Goal: Transaction & Acquisition: Book appointment/travel/reservation

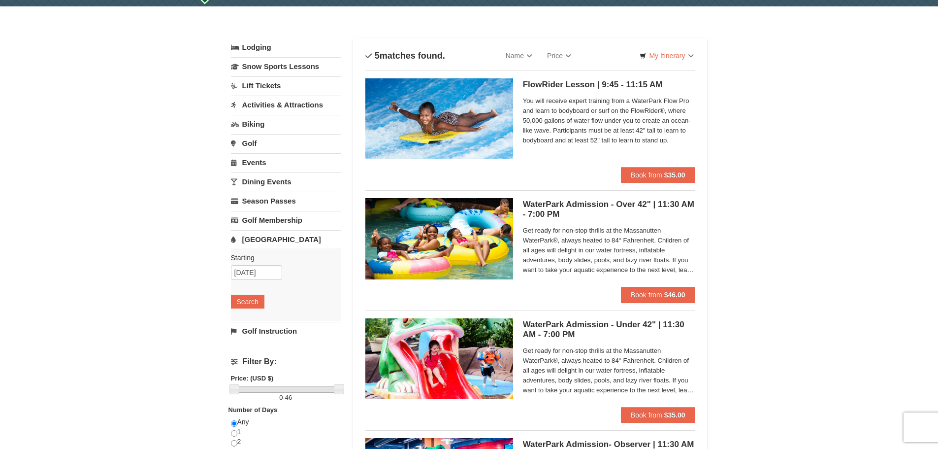
scroll to position [19, 0]
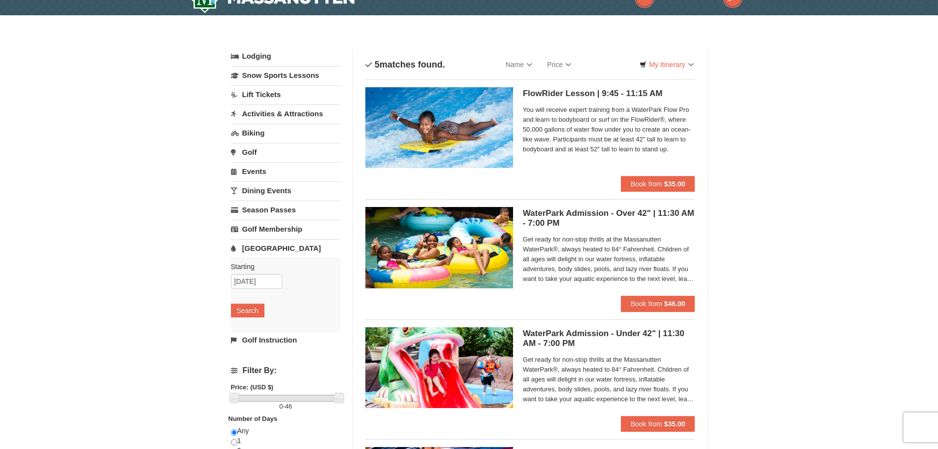
click at [663, 264] on span "Get ready for non-stop thrills at the Massanutten WaterPark®, always heated to …" at bounding box center [609, 258] width 172 height 49
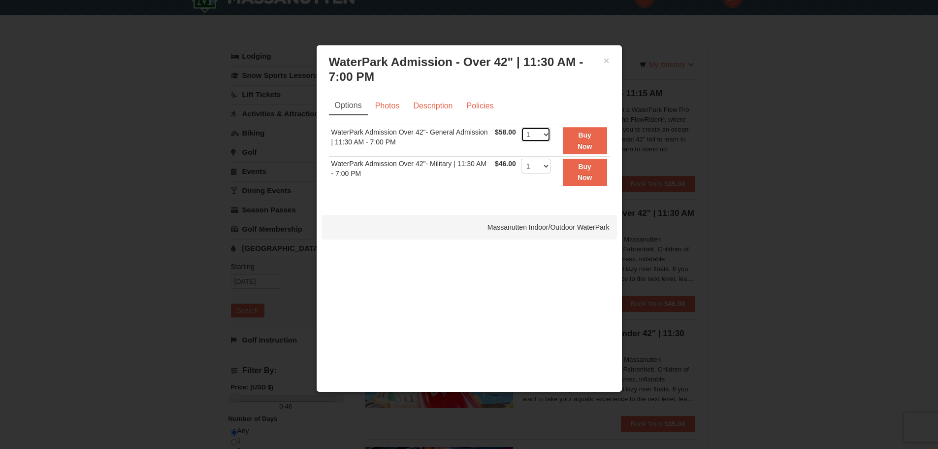
select select "3"
click at [427, 102] on link "Description" at bounding box center [433, 106] width 52 height 19
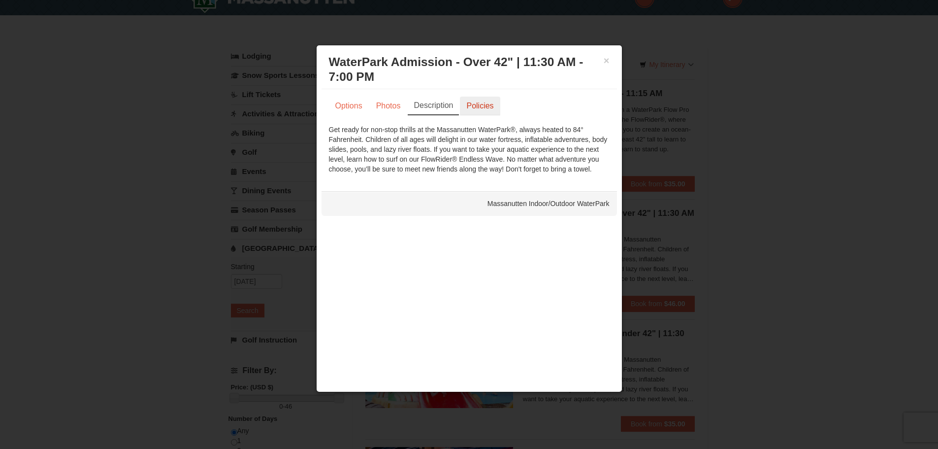
click at [487, 111] on link "Policies" at bounding box center [480, 106] width 40 height 19
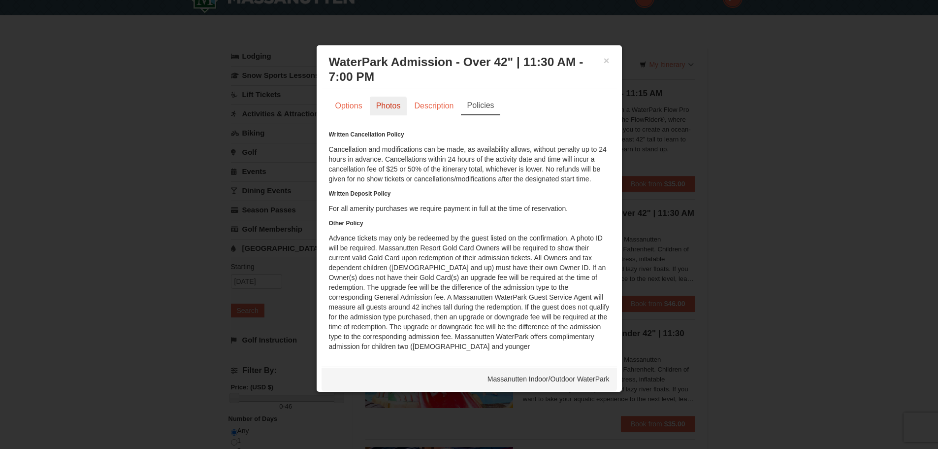
click at [389, 100] on link "Photos" at bounding box center [388, 106] width 37 height 19
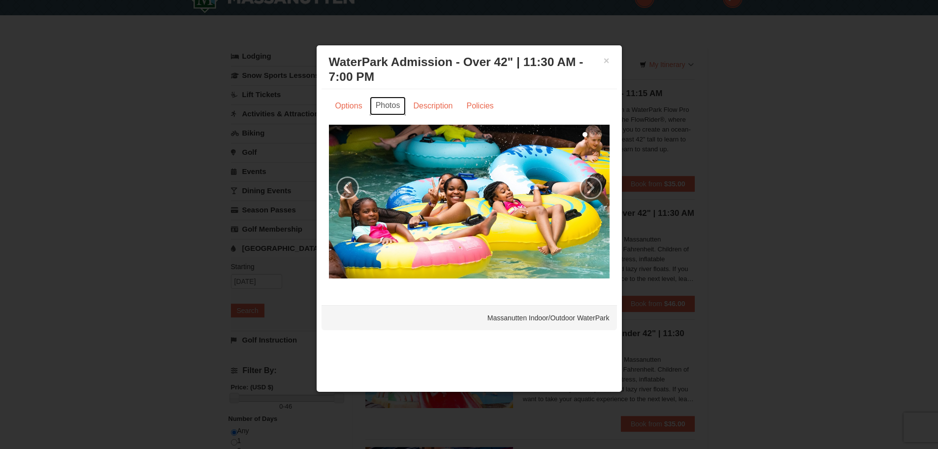
scroll to position [163, 0]
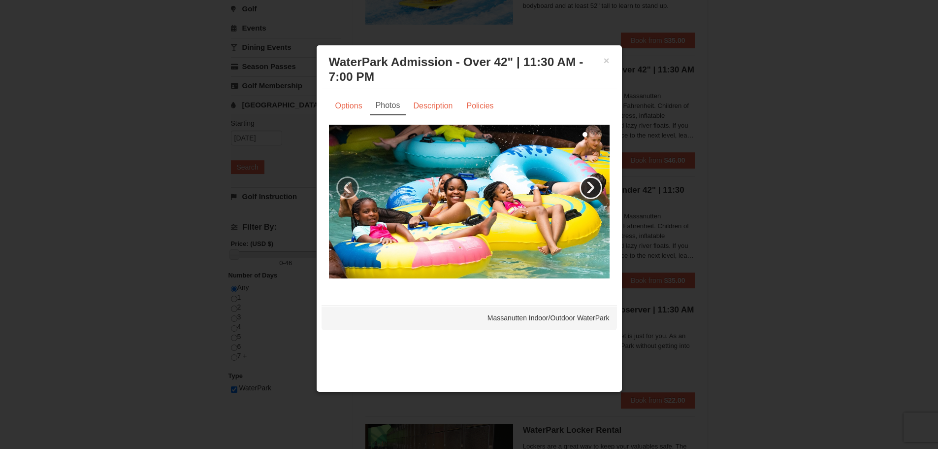
click at [590, 187] on link "›" at bounding box center [591, 187] width 23 height 23
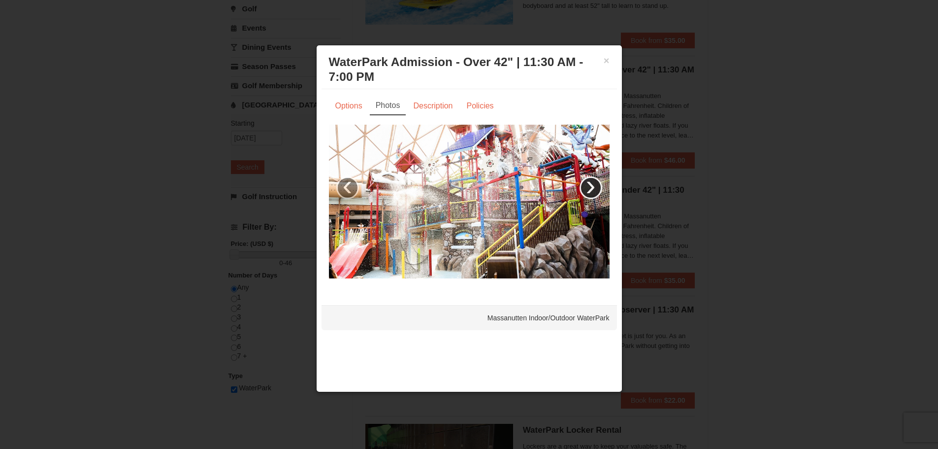
click at [590, 187] on link "›" at bounding box center [591, 187] width 23 height 23
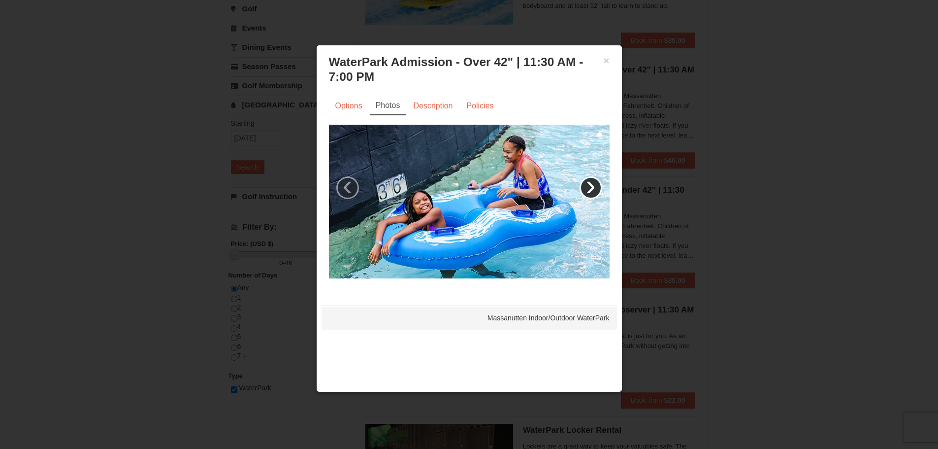
click at [590, 187] on link "›" at bounding box center [591, 187] width 23 height 23
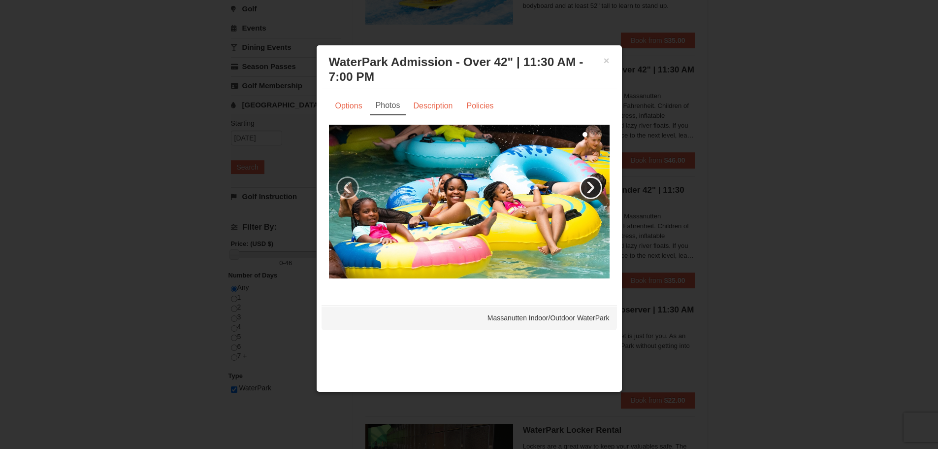
click at [590, 187] on link "›" at bounding box center [591, 187] width 23 height 23
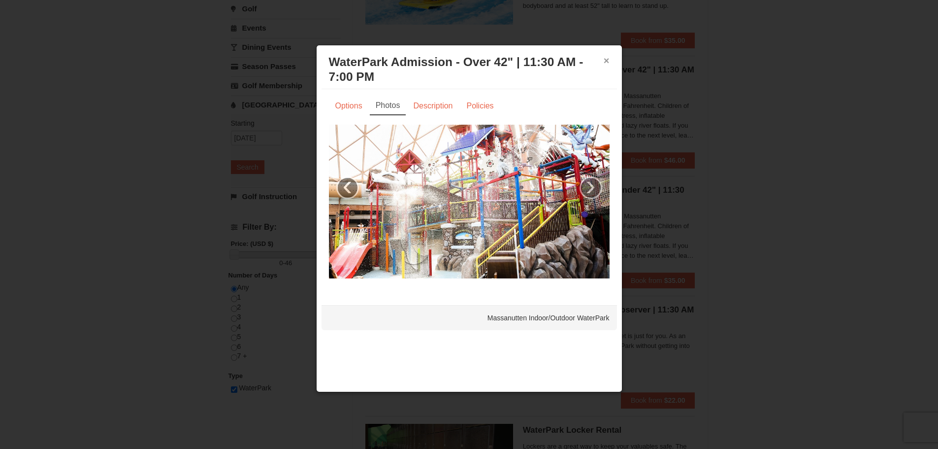
click at [608, 65] on button "×" at bounding box center [607, 61] width 6 height 10
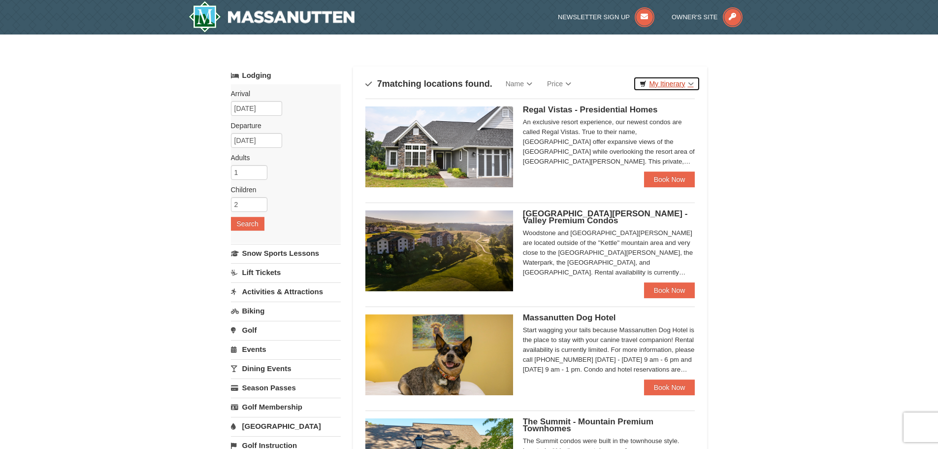
click at [675, 82] on link "My Itinerary" at bounding box center [666, 83] width 67 height 15
drag, startPoint x: 735, startPoint y: 97, endPoint x: 744, endPoint y: 99, distance: 9.6
click at [744, 99] on div "× Categories Map List Filter My Itinerary Questions? 1-540-289-9441 Lodging Arr…" at bounding box center [469, 443] width 938 height 819
click at [528, 83] on link "Name" at bounding box center [519, 84] width 41 height 20
click at [560, 79] on link "Price" at bounding box center [559, 84] width 39 height 20
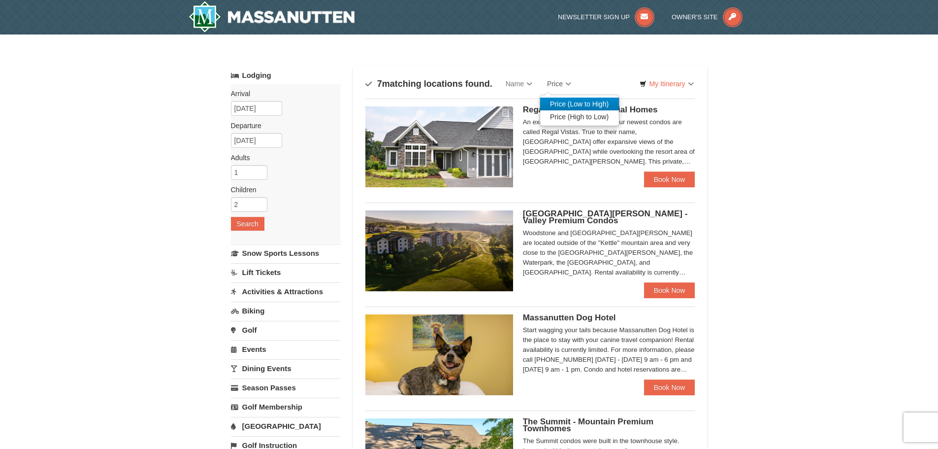
click at [577, 103] on link "Price (Low to High)" at bounding box center [579, 104] width 79 height 13
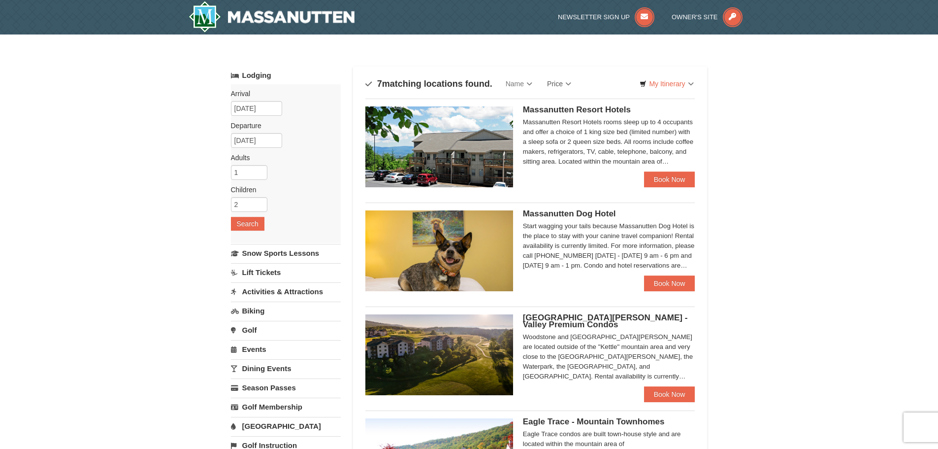
click at [764, 124] on div "× Categories Map List Filter My Itinerary Questions? 1-540-289-9441 Lodging Arr…" at bounding box center [469, 443] width 938 height 819
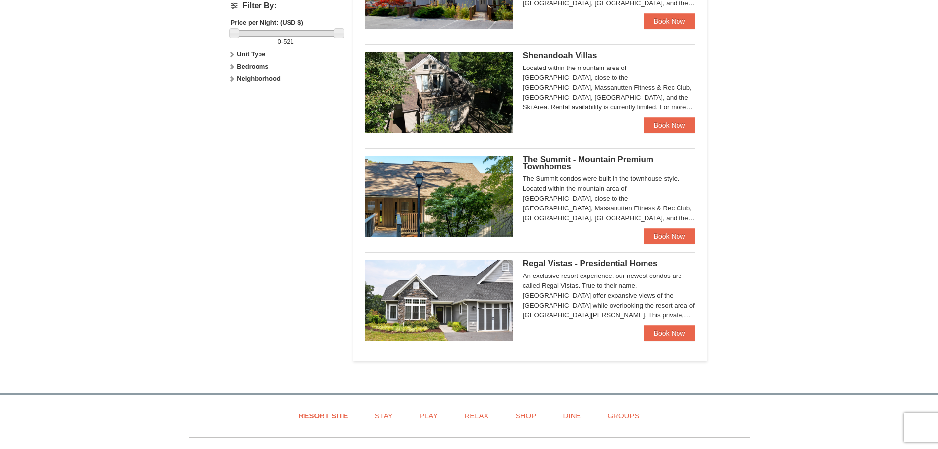
scroll to position [483, 0]
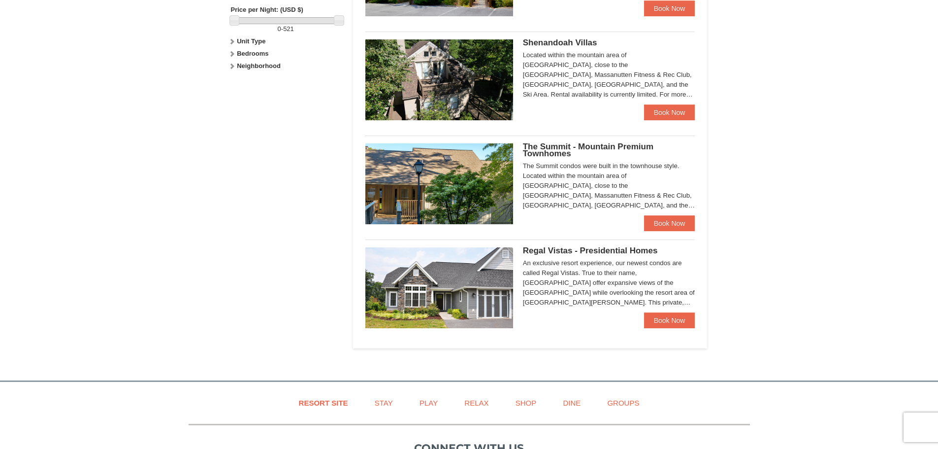
click at [445, 171] on img at bounding box center [440, 183] width 148 height 81
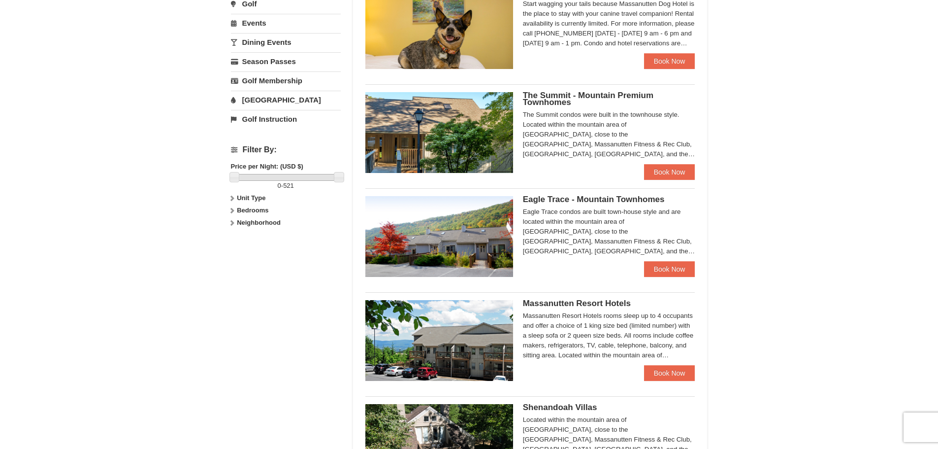
scroll to position [483, 0]
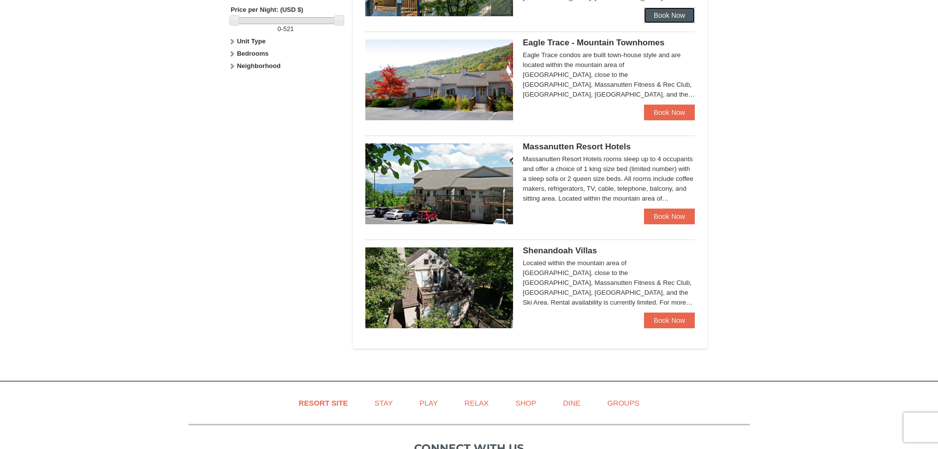
click at [671, 15] on link "Book Now" at bounding box center [669, 15] width 51 height 16
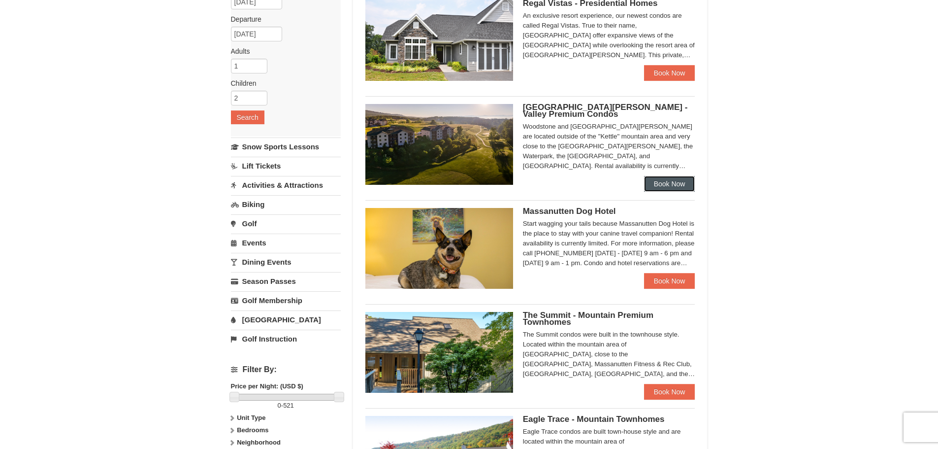
click at [666, 185] on link "Book Now" at bounding box center [669, 184] width 51 height 16
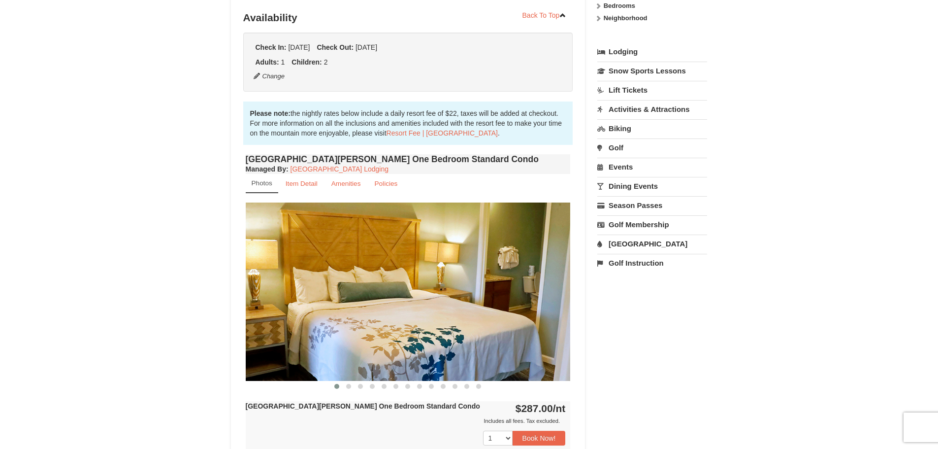
scroll to position [126, 0]
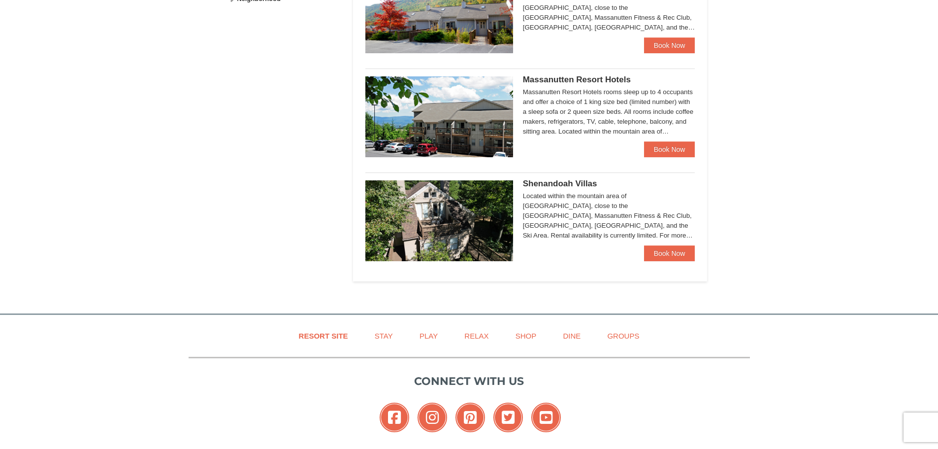
scroll to position [538, 0]
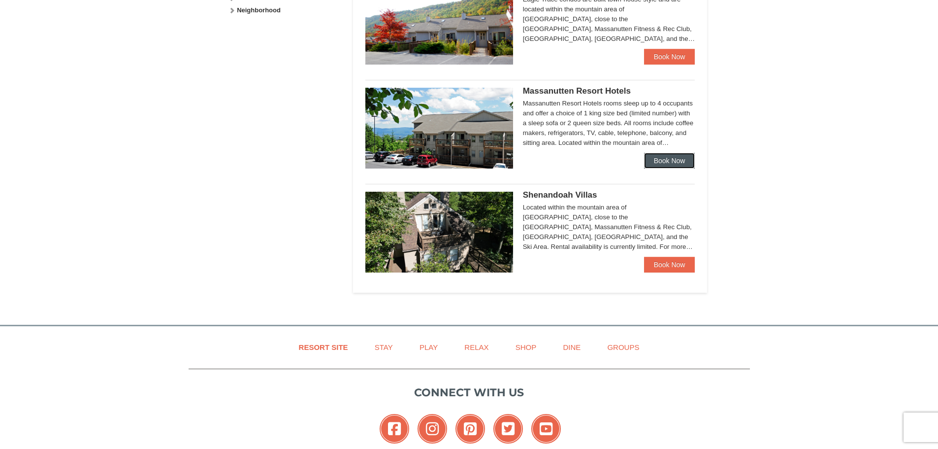
click at [665, 155] on link "Book Now" at bounding box center [669, 161] width 51 height 16
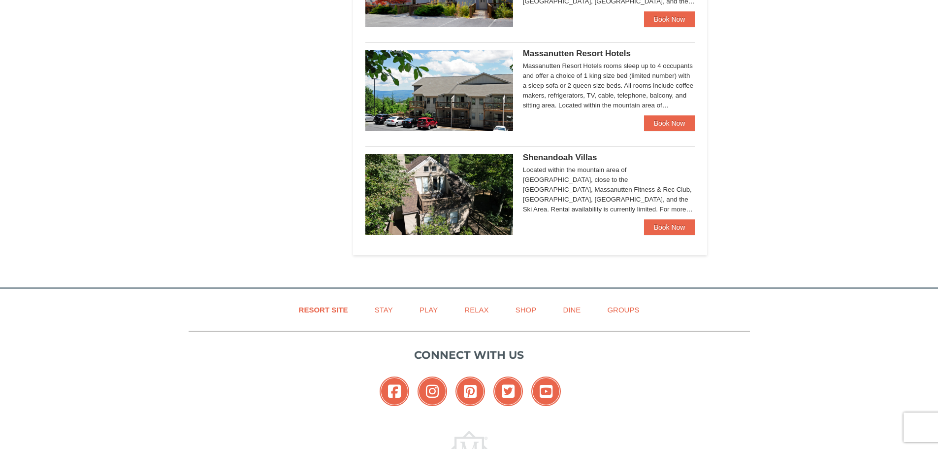
scroll to position [518, 0]
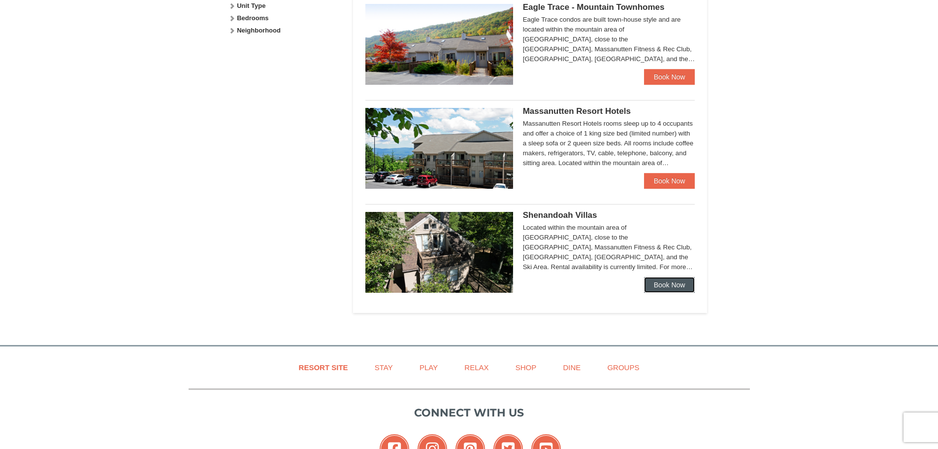
click at [673, 283] on link "Book Now" at bounding box center [669, 285] width 51 height 16
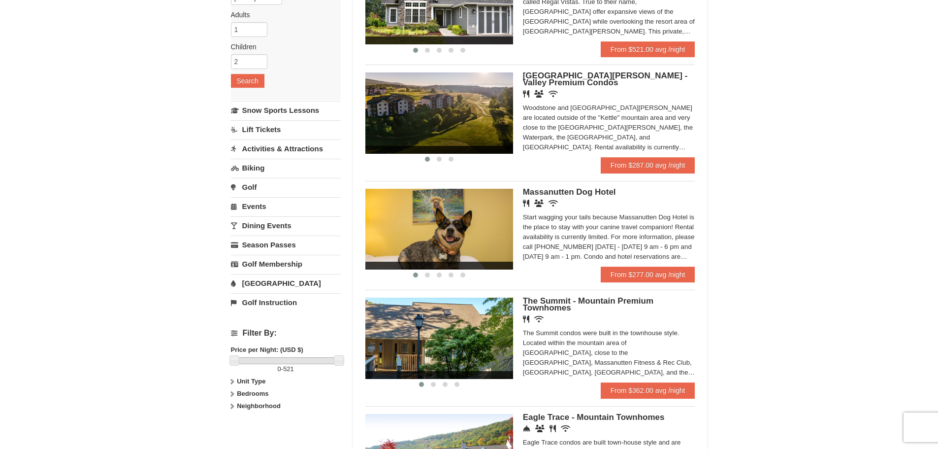
scroll to position [30, 0]
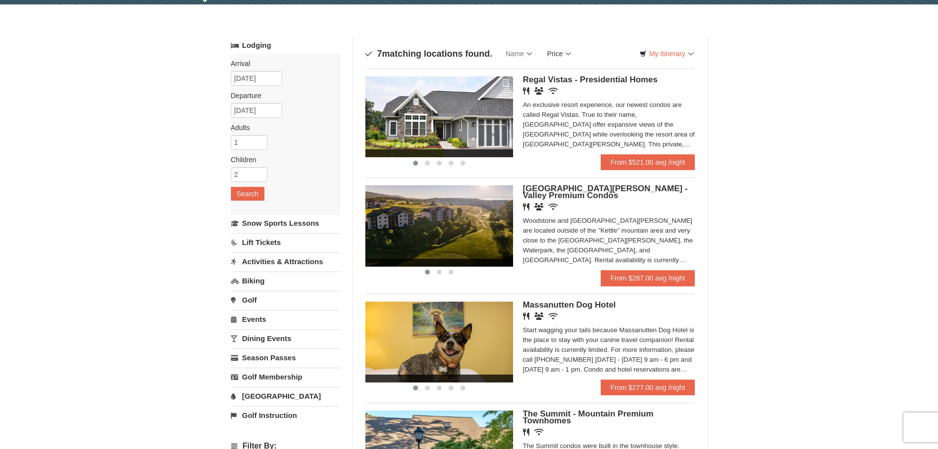
click at [565, 54] on link "Price" at bounding box center [559, 54] width 39 height 20
click at [572, 91] on link "Price (High to Low)" at bounding box center [579, 86] width 79 height 13
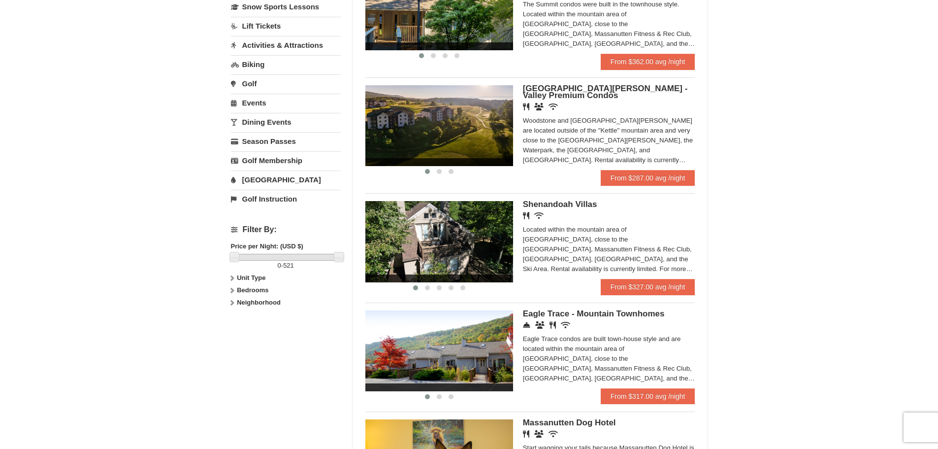
scroll to position [296, 0]
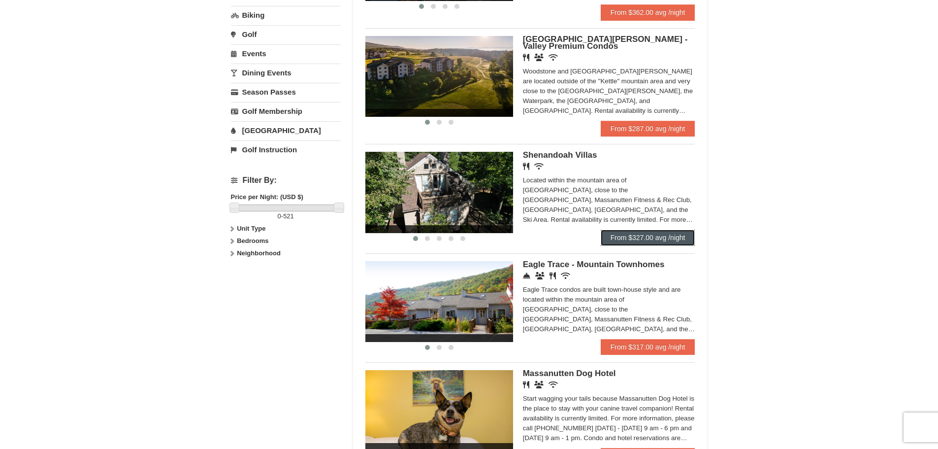
click at [644, 238] on link "From $327.00 avg /night" at bounding box center [648, 238] width 95 height 16
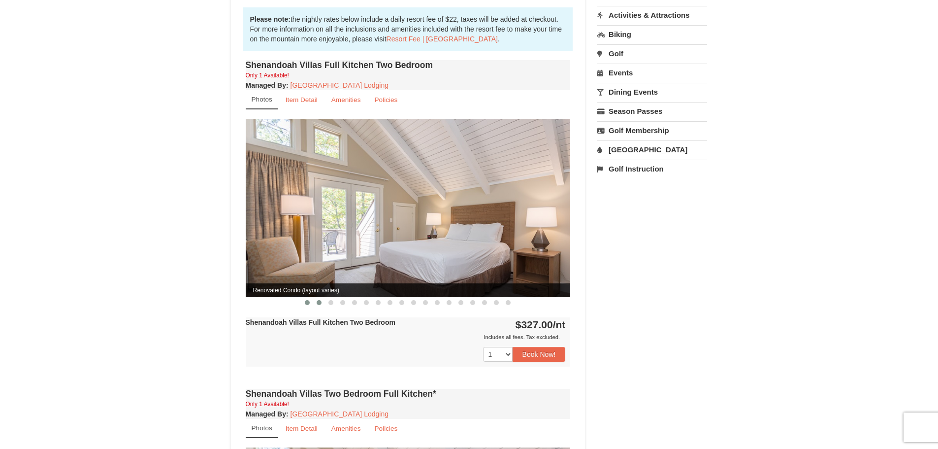
click at [318, 300] on span at bounding box center [319, 302] width 5 height 5
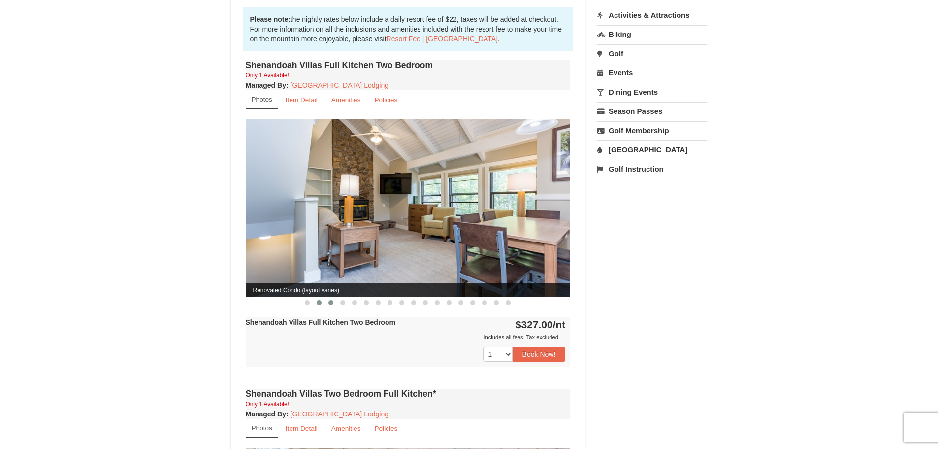
click at [332, 300] on span at bounding box center [331, 302] width 5 height 5
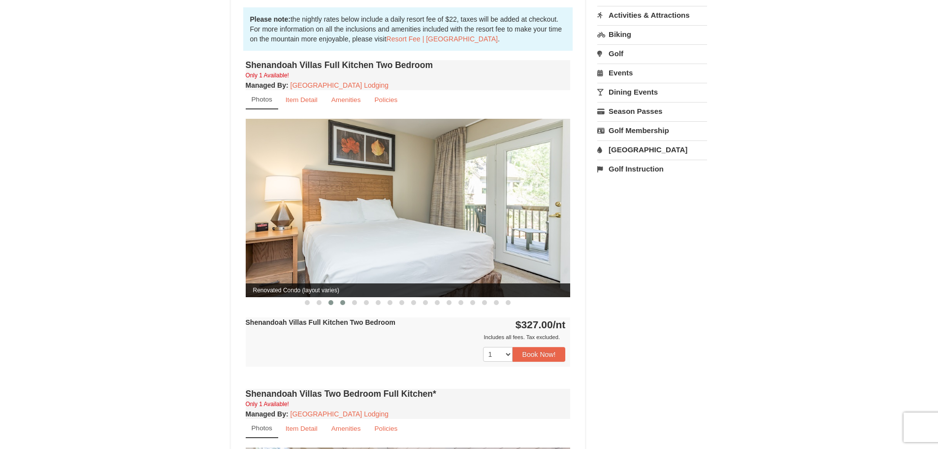
click at [342, 300] on span at bounding box center [342, 302] width 5 height 5
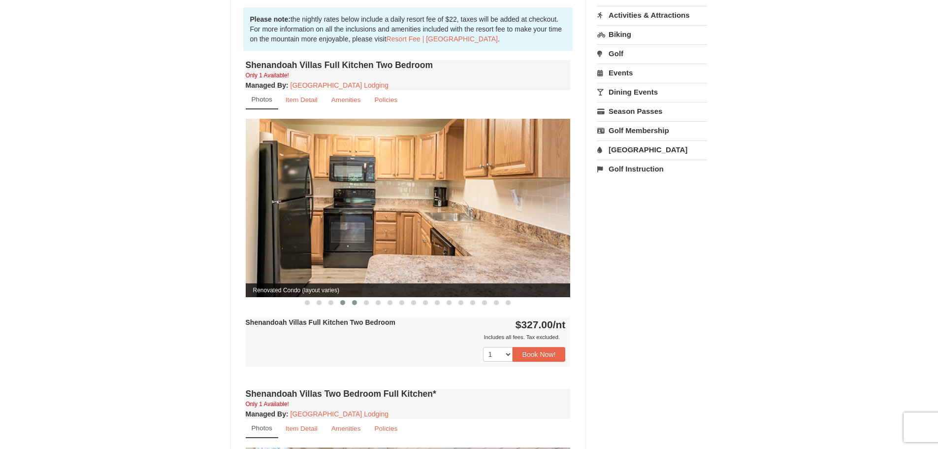
click at [356, 298] on button at bounding box center [355, 303] width 12 height 10
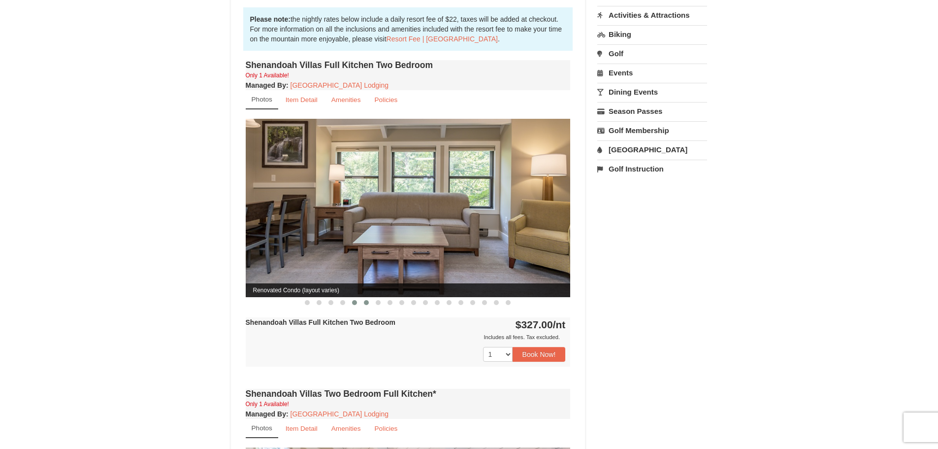
click at [368, 298] on button at bounding box center [367, 303] width 12 height 10
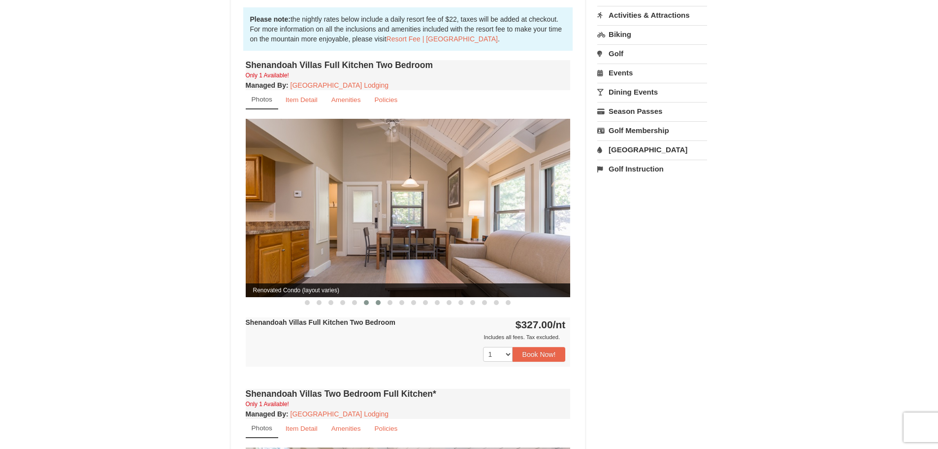
click at [377, 300] on span at bounding box center [378, 302] width 5 height 5
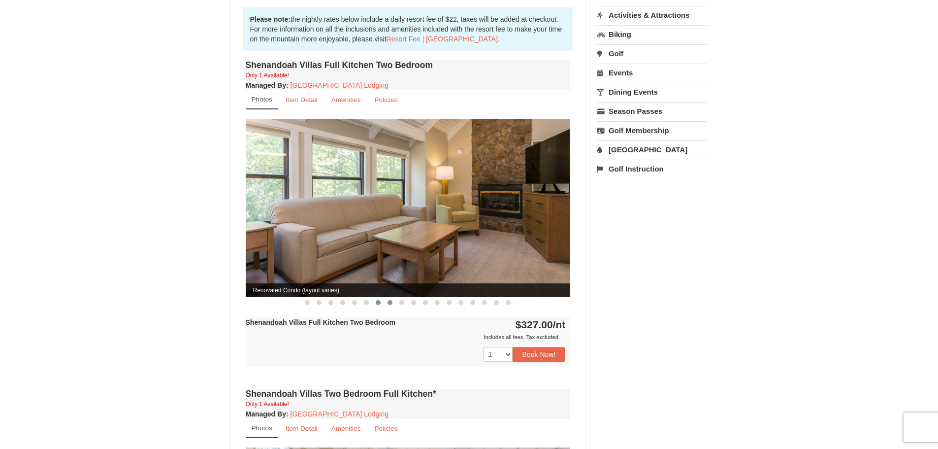
click at [390, 300] on span at bounding box center [390, 302] width 5 height 5
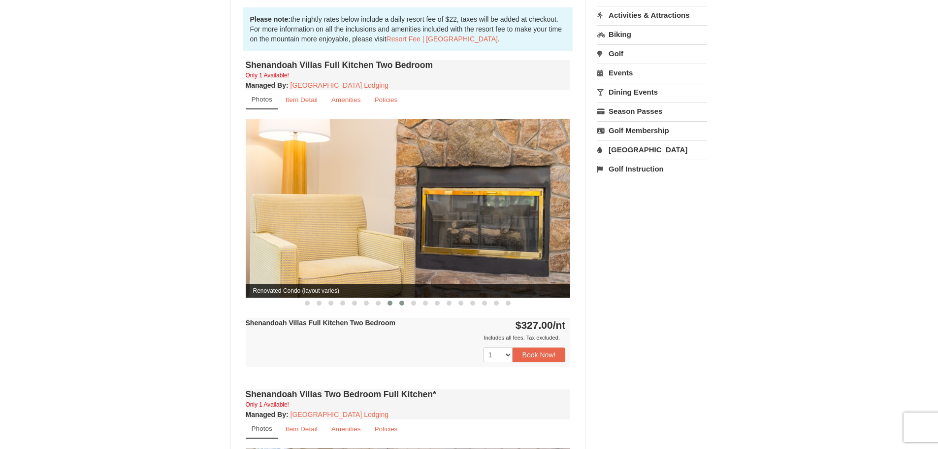
click at [401, 300] on span at bounding box center [401, 302] width 5 height 5
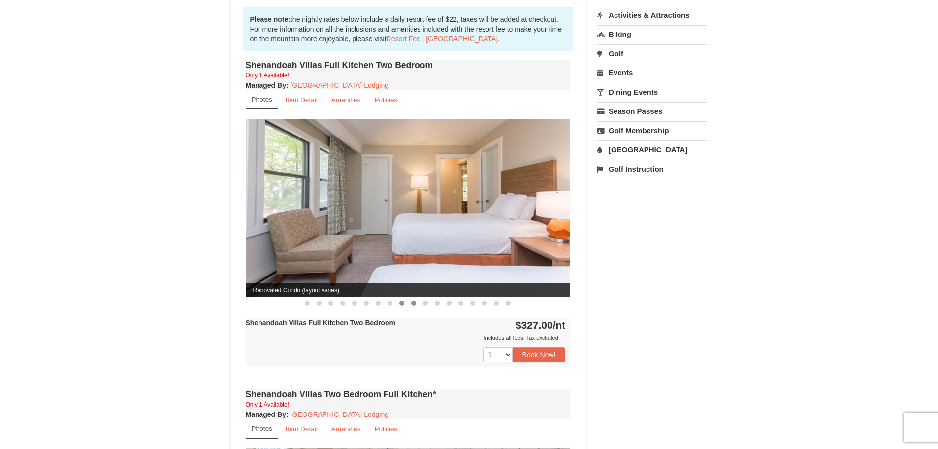
click at [414, 300] on span at bounding box center [413, 302] width 5 height 5
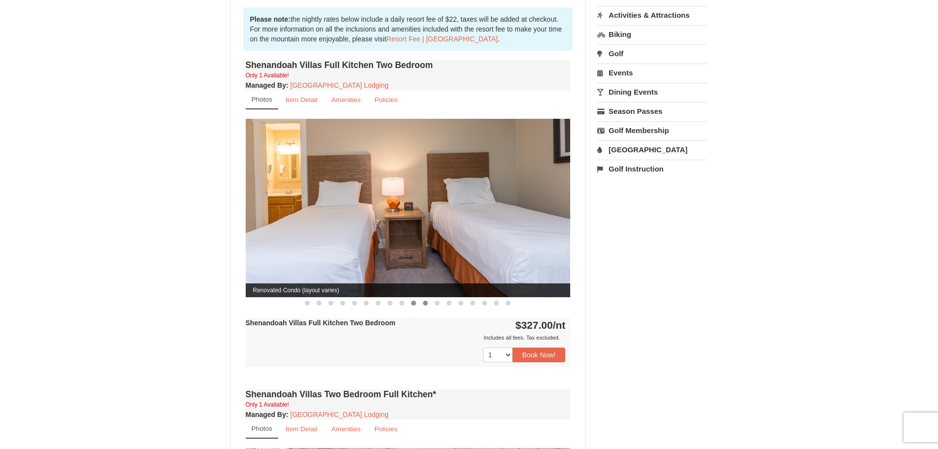
click at [427, 300] on span at bounding box center [425, 302] width 5 height 5
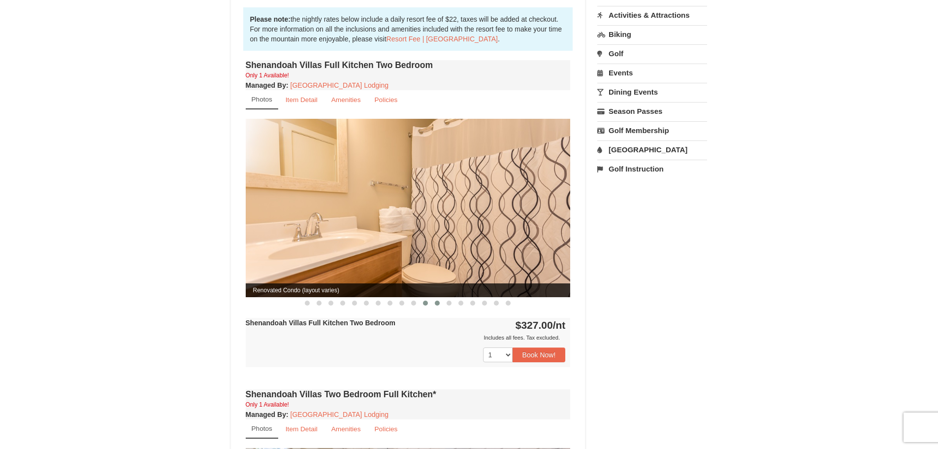
click at [437, 300] on span at bounding box center [437, 302] width 5 height 5
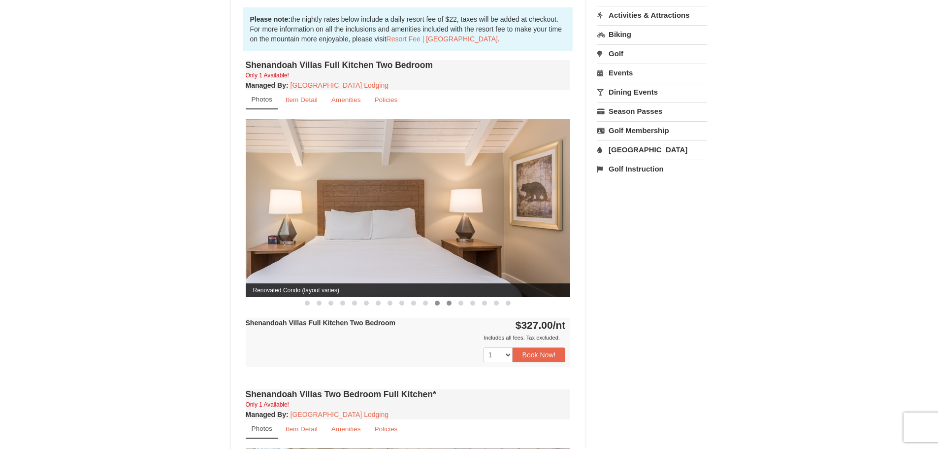
click at [451, 300] on span at bounding box center [449, 302] width 5 height 5
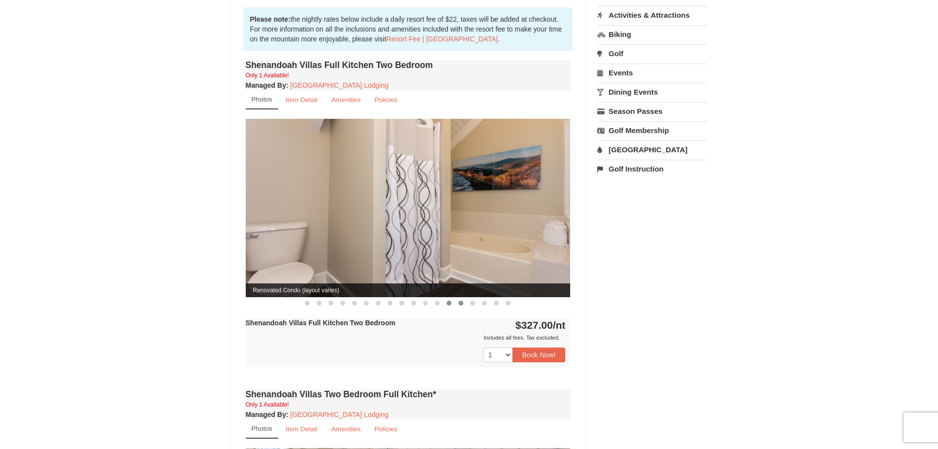
click at [466, 298] on button at bounding box center [461, 303] width 12 height 10
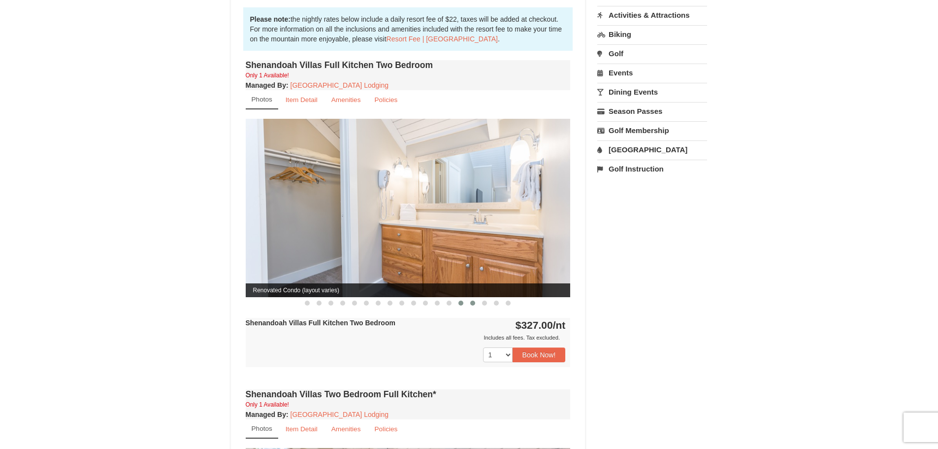
click at [473, 300] on span at bounding box center [472, 302] width 5 height 5
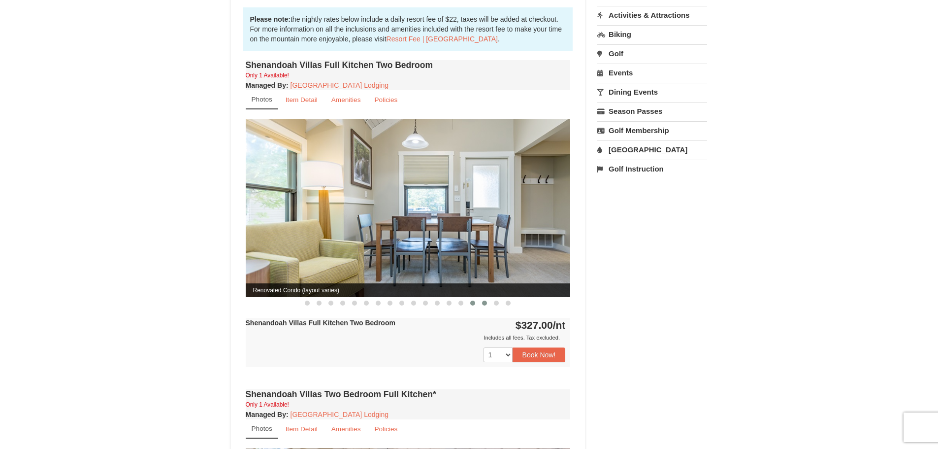
click at [482, 300] on span at bounding box center [484, 302] width 5 height 5
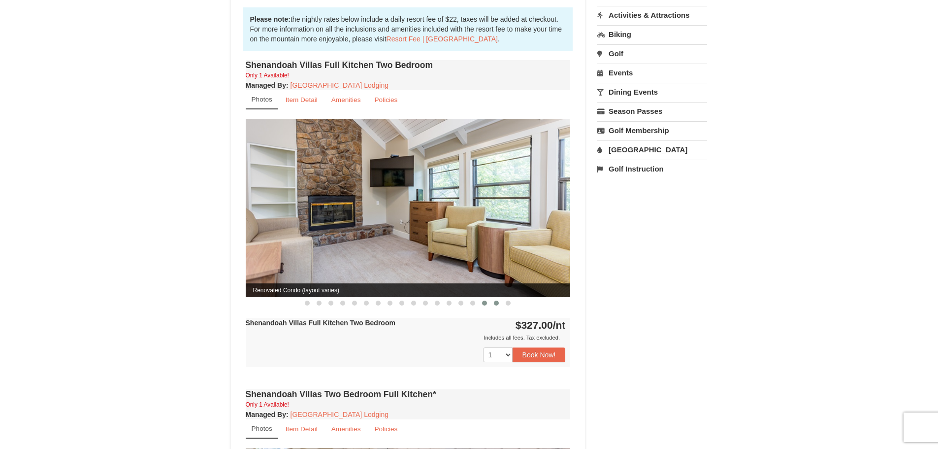
click at [496, 300] on span at bounding box center [496, 302] width 5 height 5
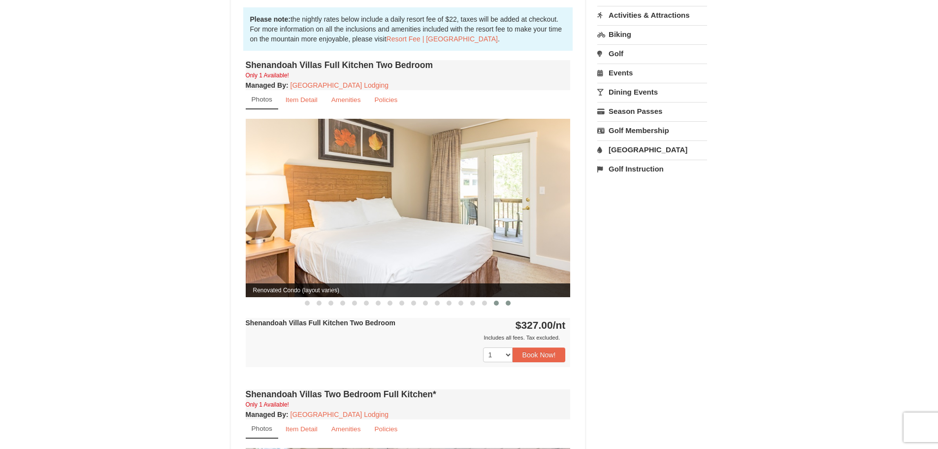
click at [511, 298] on button at bounding box center [508, 303] width 12 height 10
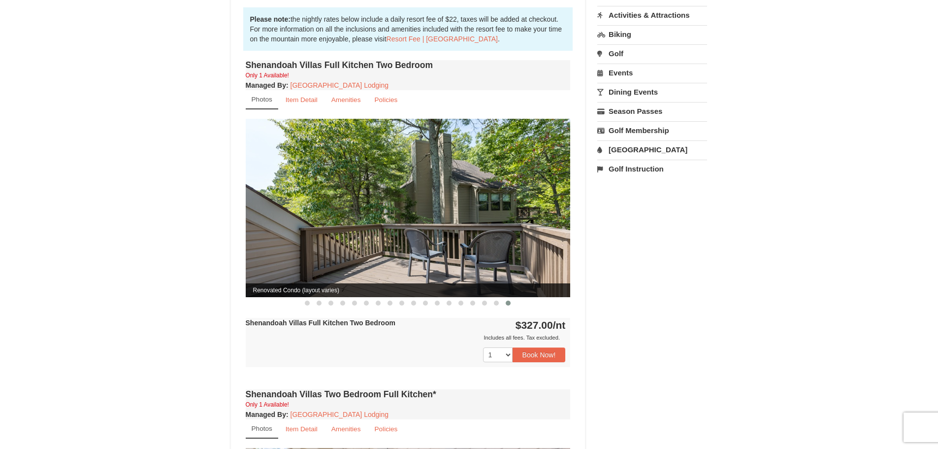
click at [630, 270] on div "Book from $327.00! [STREET_ADDRESS], VA Availability Amenities Policies Renovat…" at bounding box center [469, 357] width 477 height 1112
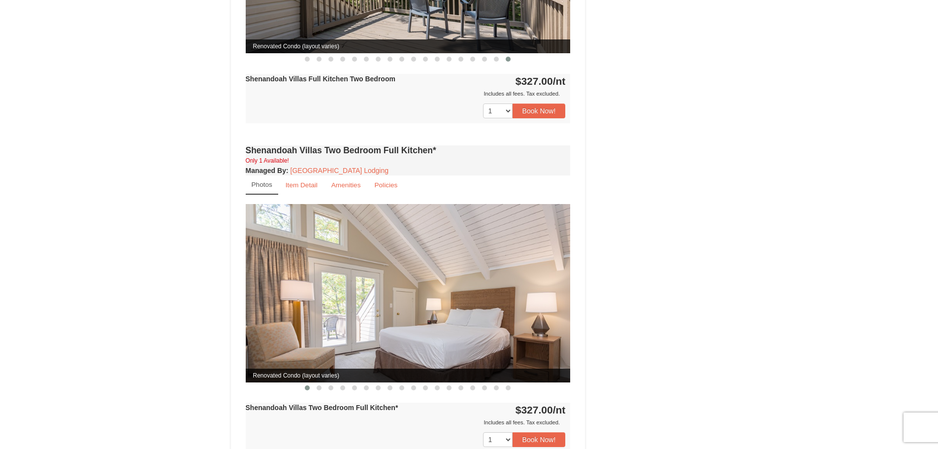
scroll to position [197, 0]
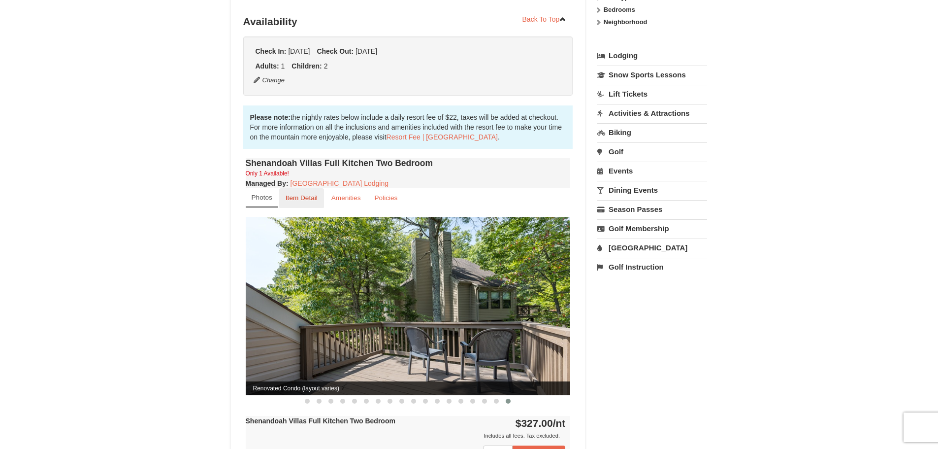
click at [299, 194] on small "Item Detail" at bounding box center [302, 197] width 32 height 7
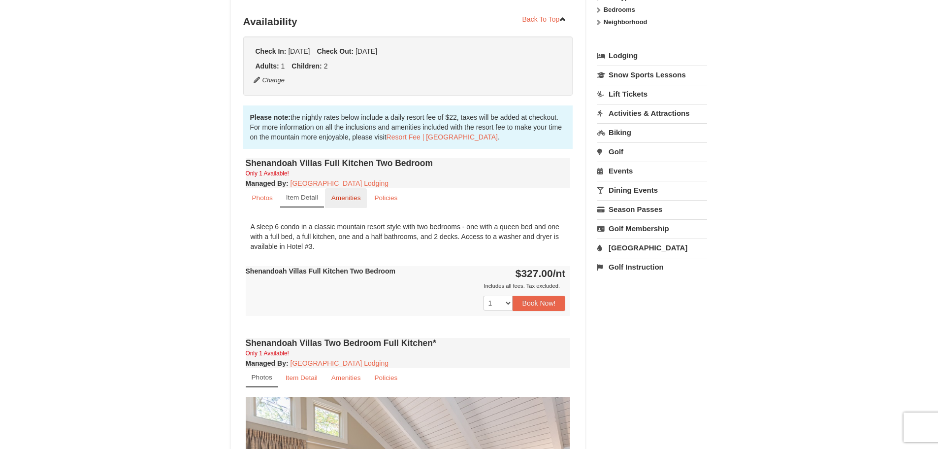
click at [343, 194] on small "Amenities" at bounding box center [347, 197] width 30 height 7
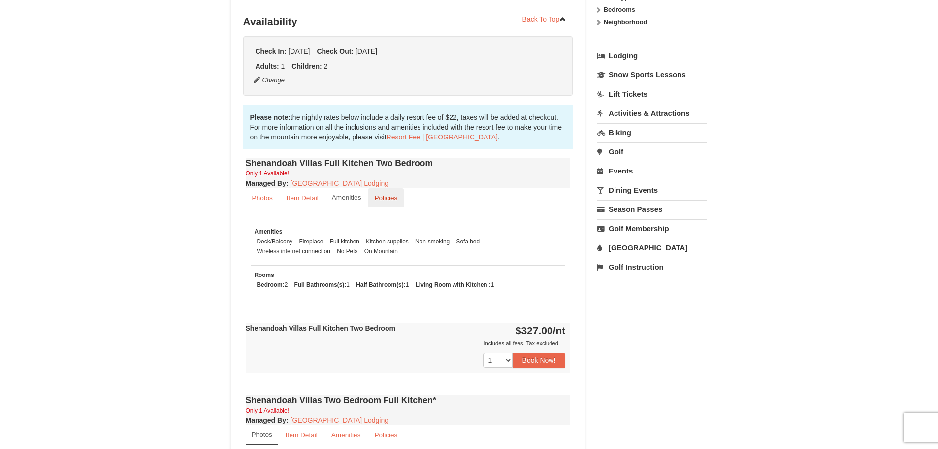
click at [388, 194] on small "Policies" at bounding box center [385, 197] width 23 height 7
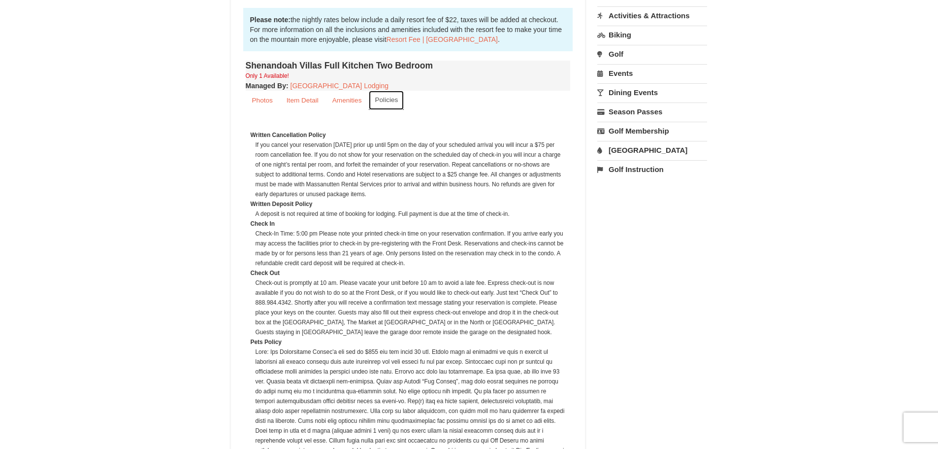
scroll to position [296, 0]
click at [258, 96] on small "Photos" at bounding box center [262, 99] width 21 height 7
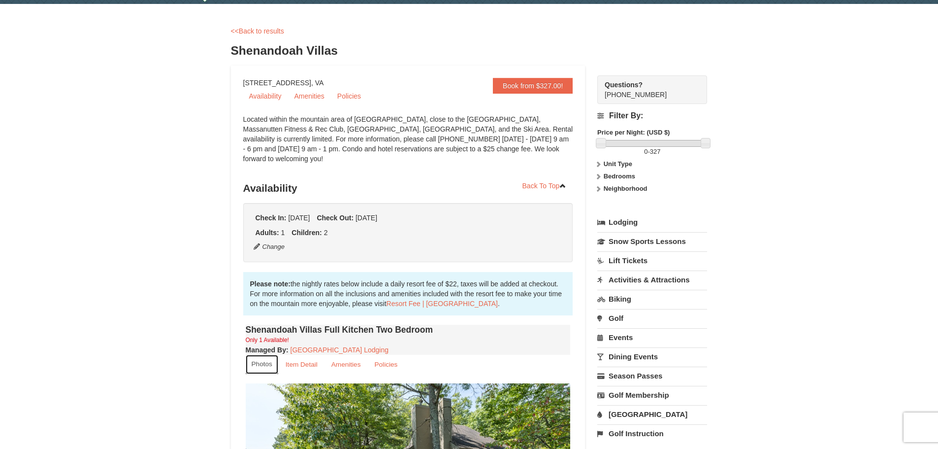
scroll to position [0, 0]
